Goal: Transaction & Acquisition: Purchase product/service

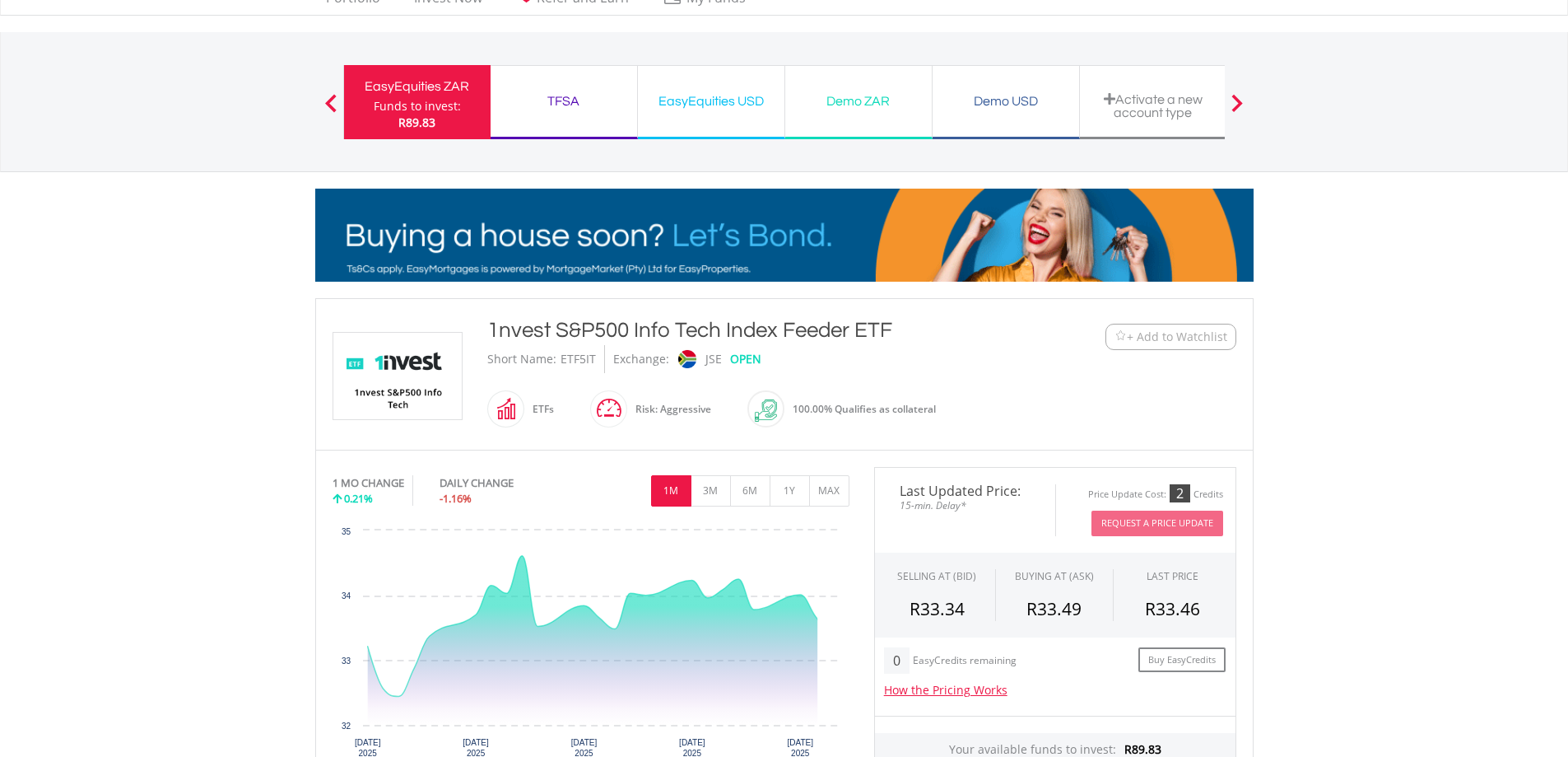
scroll to position [247, 0]
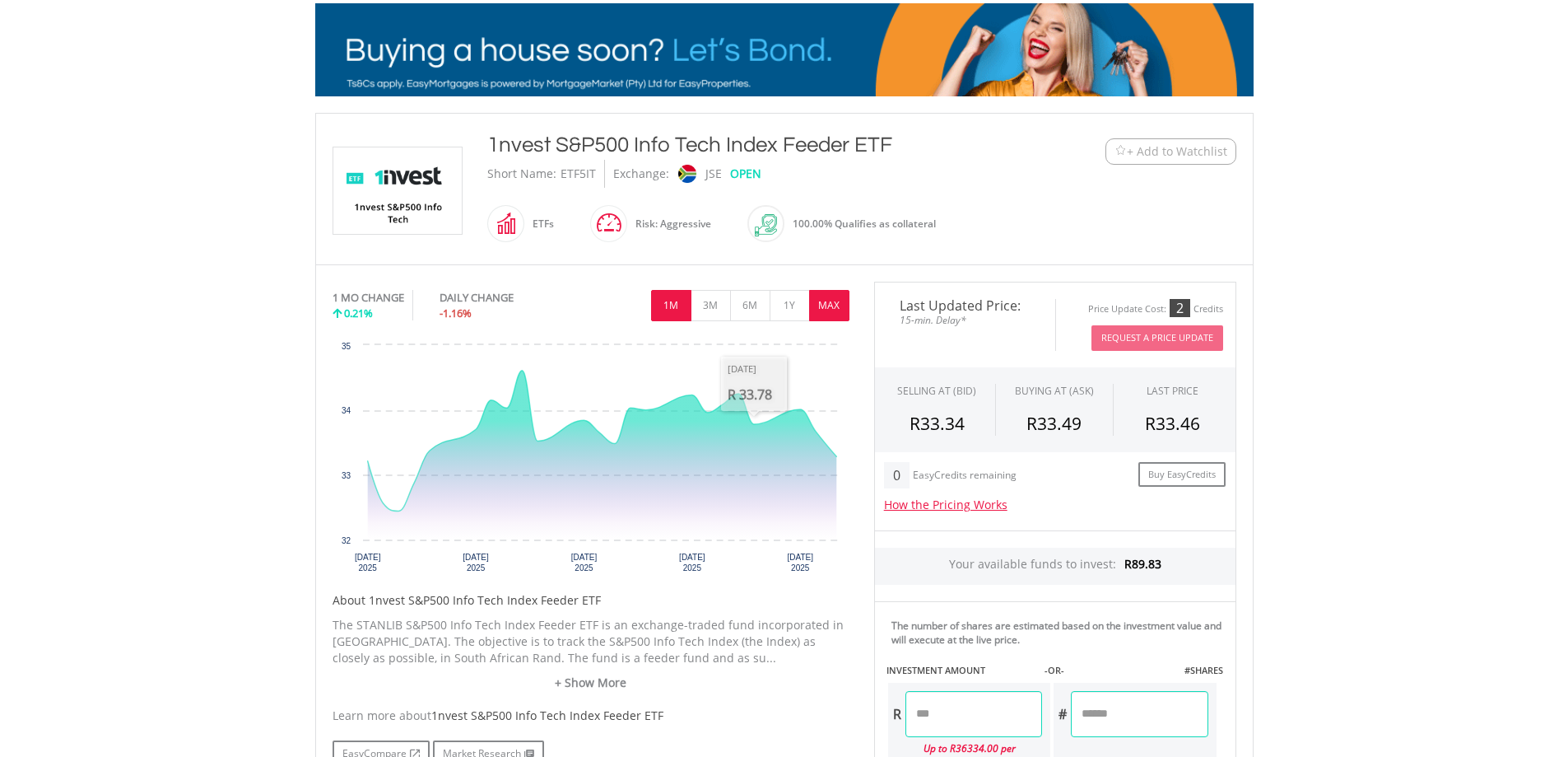
click at [827, 304] on button "MAX" at bounding box center [830, 305] width 40 height 31
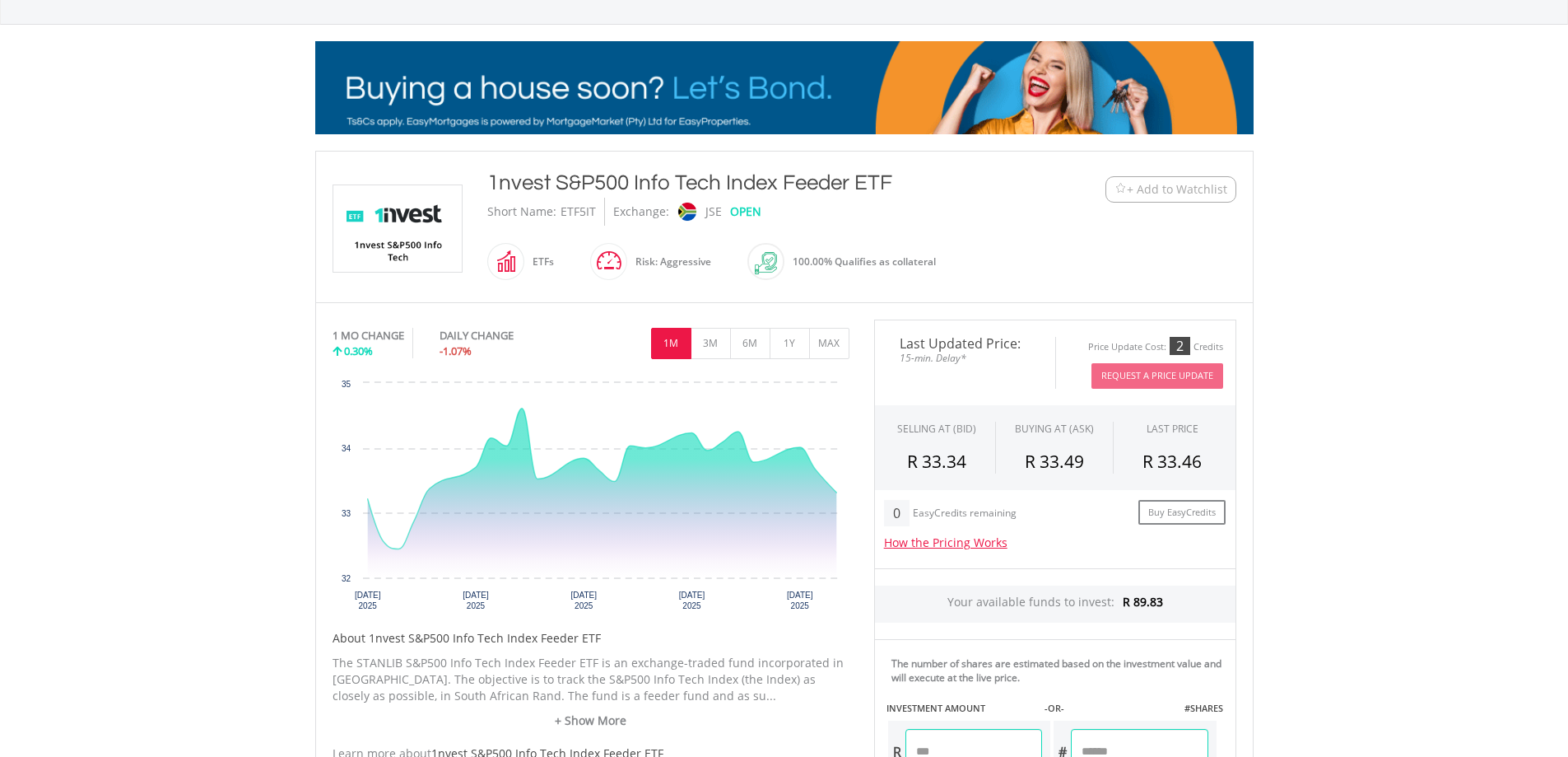
scroll to position [247, 0]
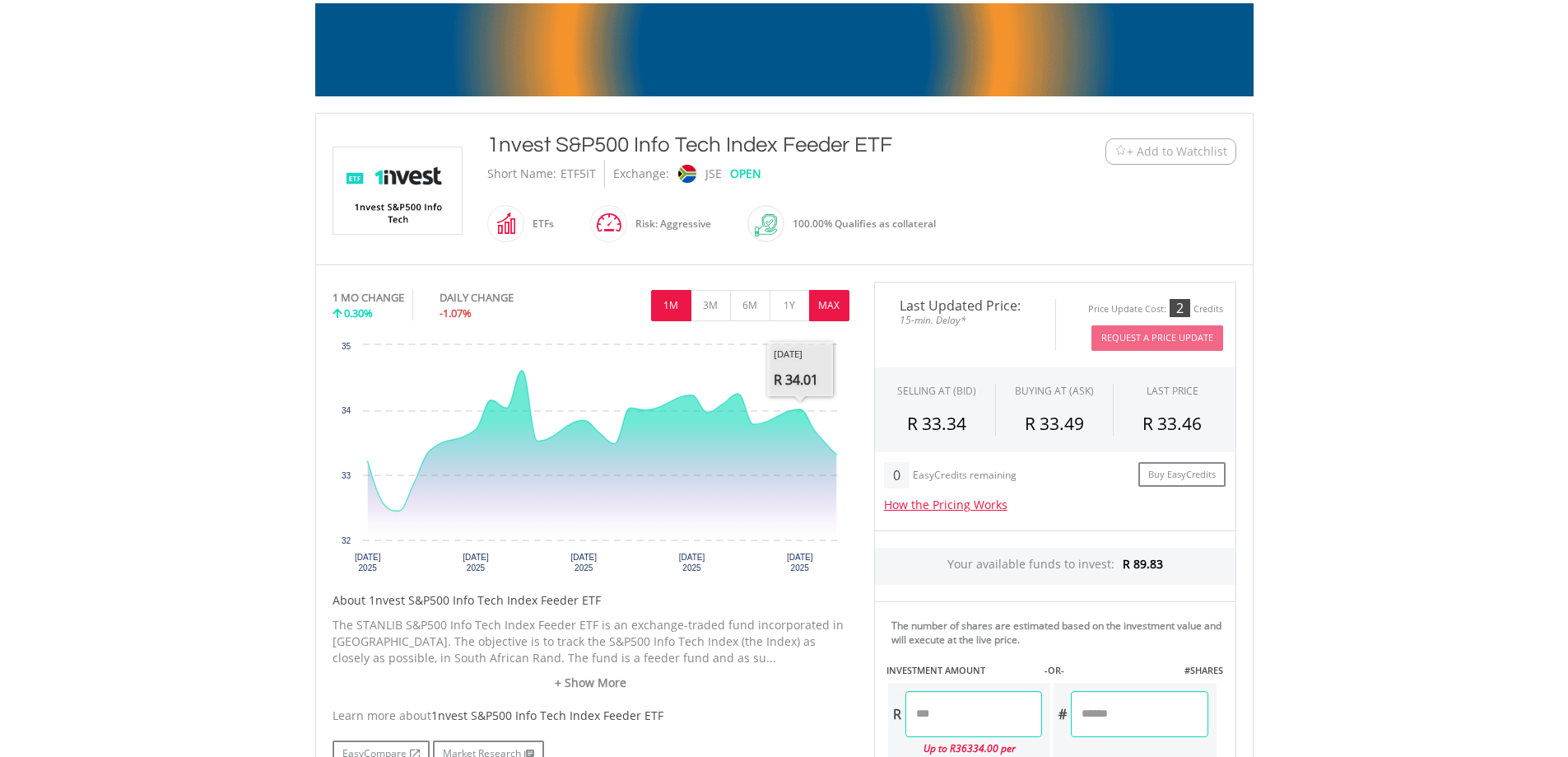
click at [833, 307] on button "MAX" at bounding box center [830, 305] width 40 height 31
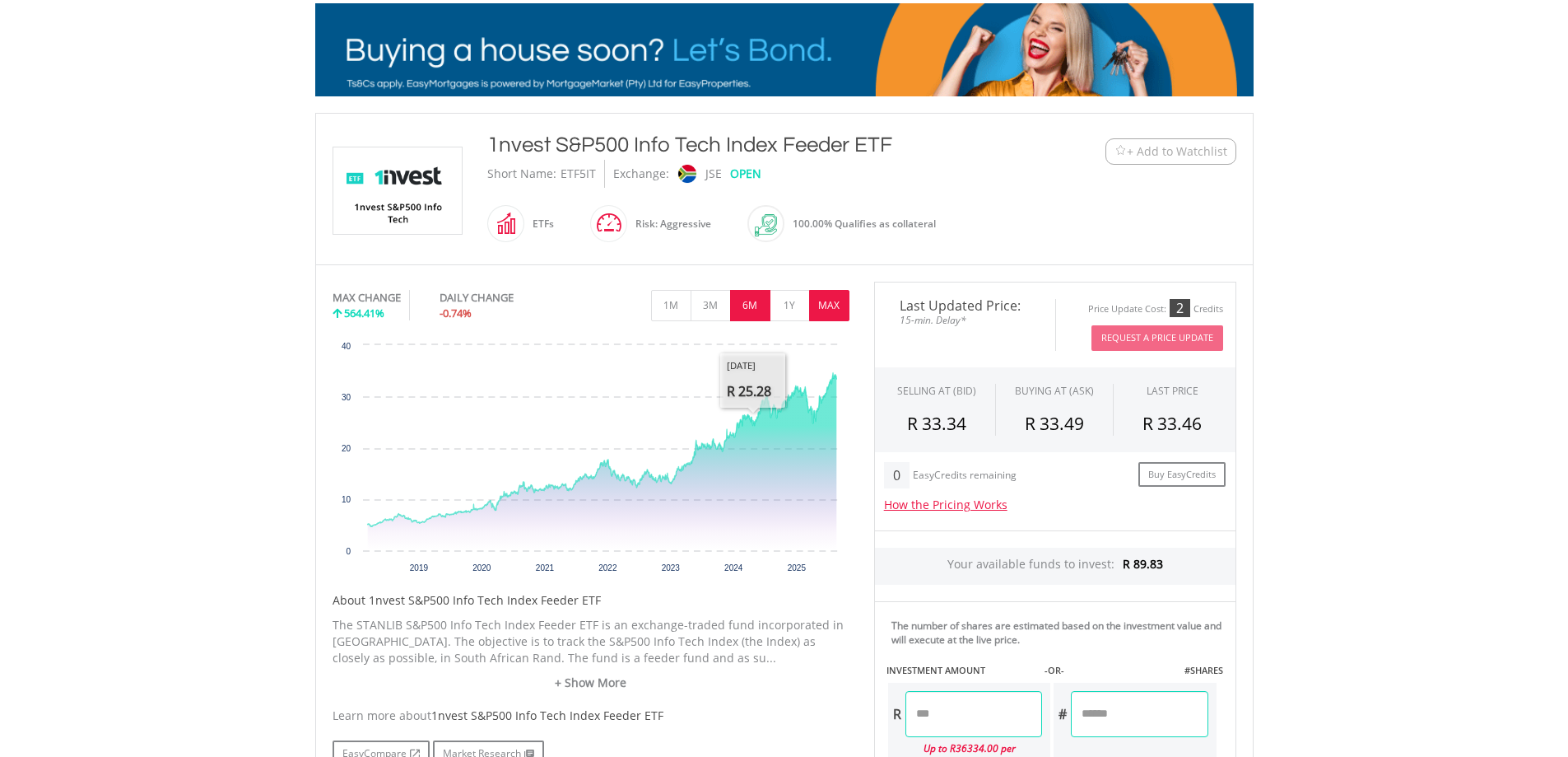
click at [756, 308] on button "6M" at bounding box center [750, 305] width 40 height 31
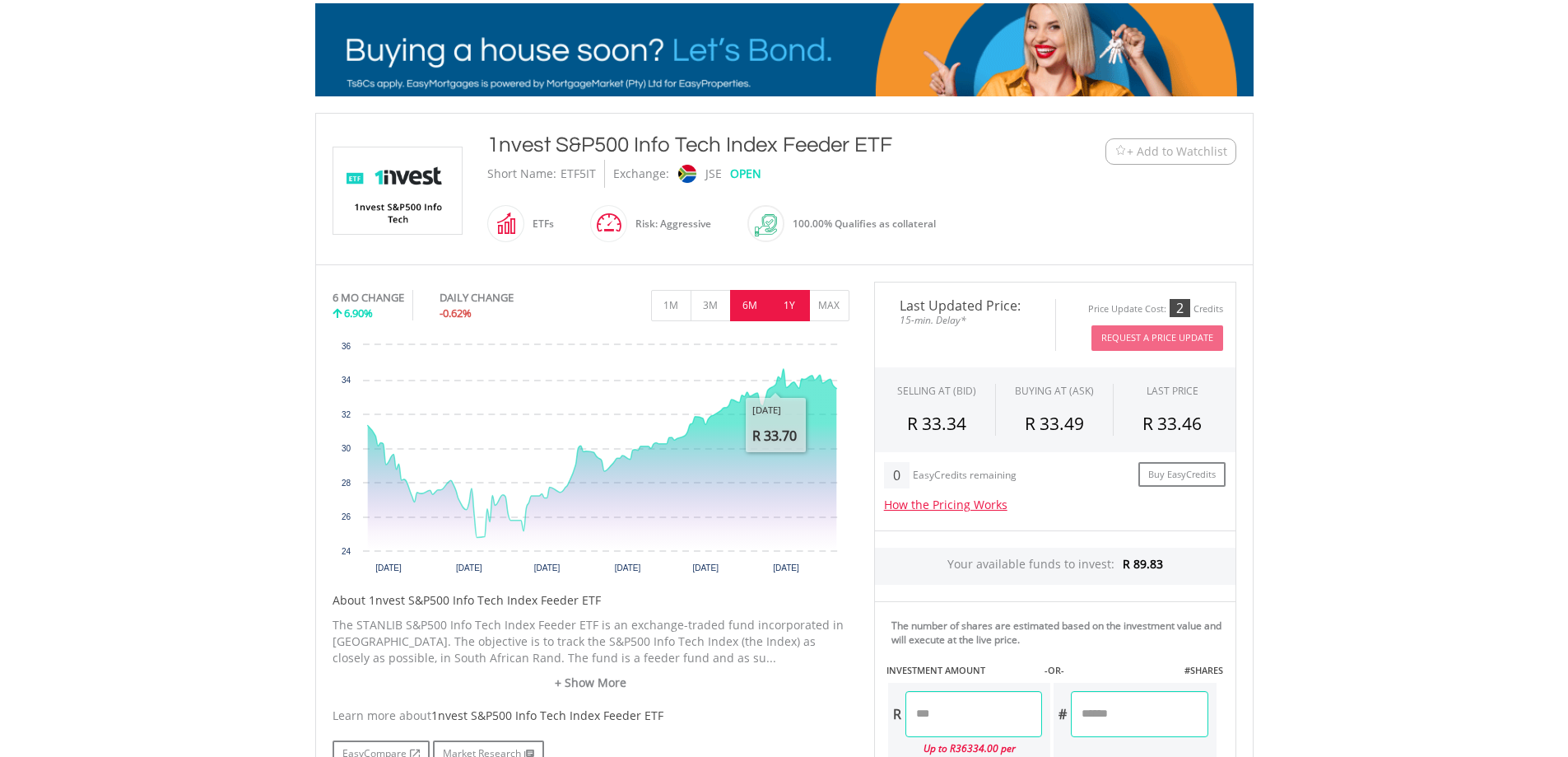
click at [802, 304] on button "1Y" at bounding box center [789, 305] width 40 height 31
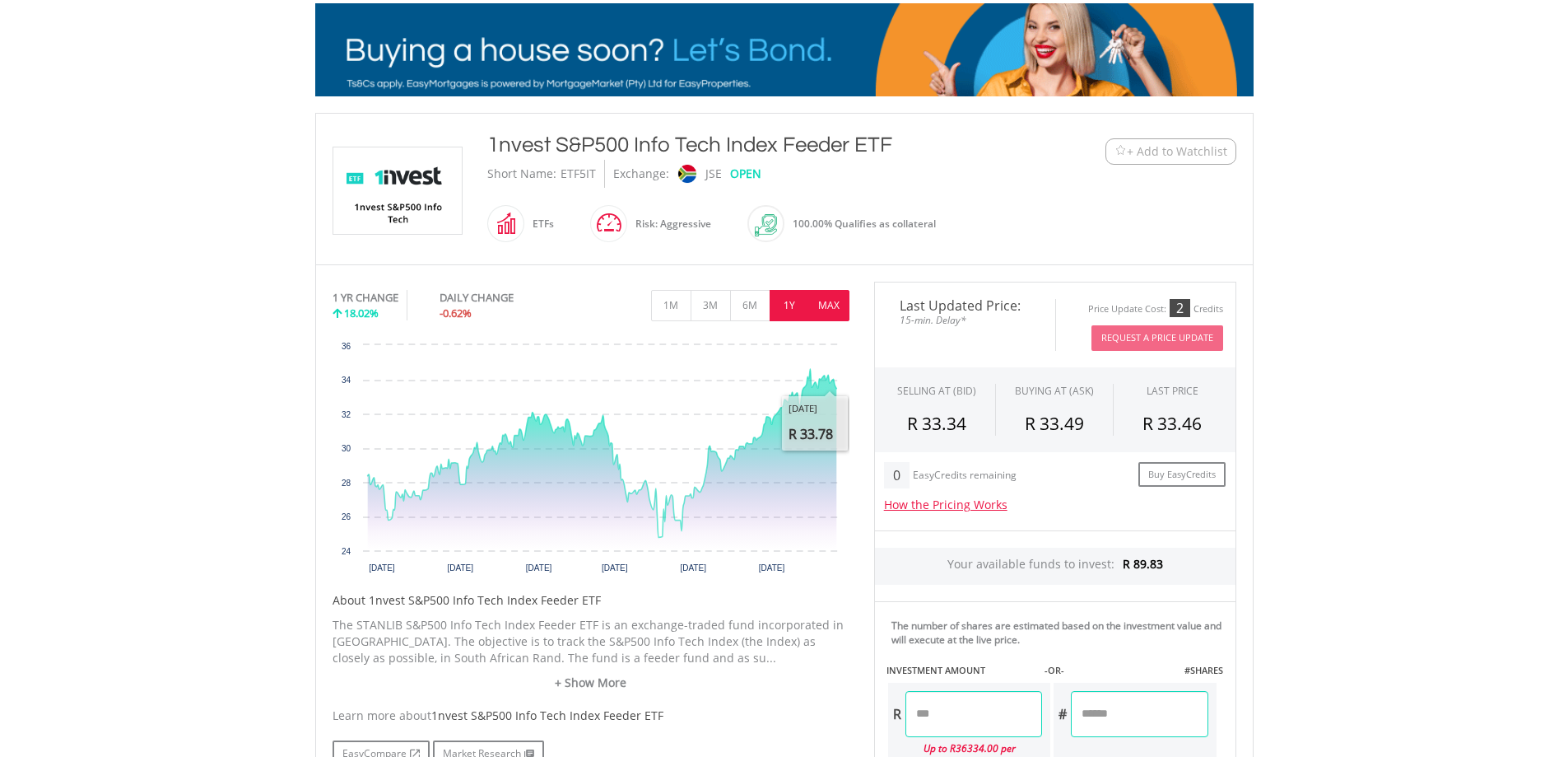
click at [820, 306] on button "MAX" at bounding box center [830, 305] width 40 height 31
